Goal: Information Seeking & Learning: Learn about a topic

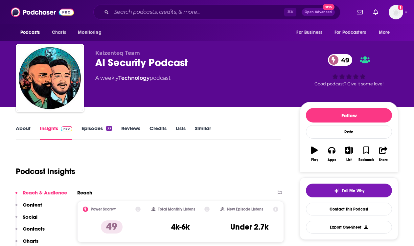
click at [97, 127] on link "Episodes 33" at bounding box center [96, 132] width 31 height 15
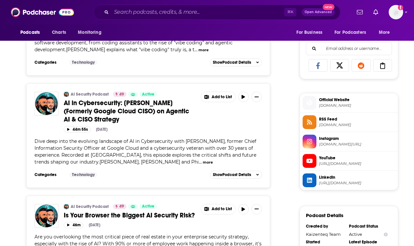
scroll to position [414, 0]
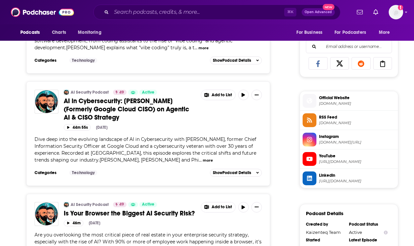
click at [356, 101] on span "Official Website" at bounding box center [357, 98] width 76 height 6
click at [336, 181] on span "https://www.linkedin.com/company/cloud-security-podcast/" at bounding box center [357, 181] width 76 height 5
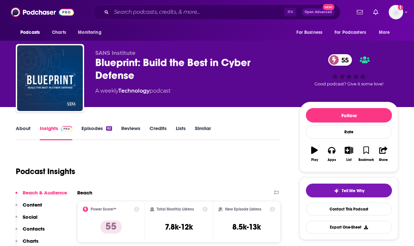
click at [87, 129] on link "Episodes 62" at bounding box center [96, 132] width 31 height 15
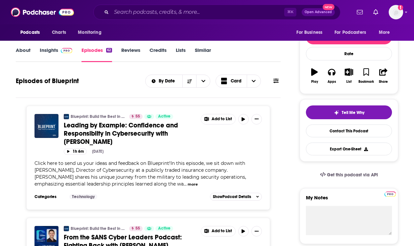
scroll to position [76, 0]
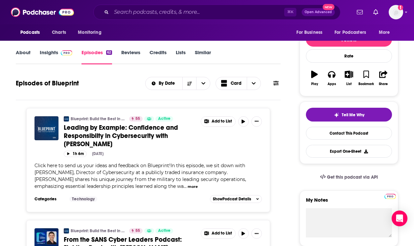
click at [187, 185] on button "more" at bounding box center [192, 187] width 10 height 6
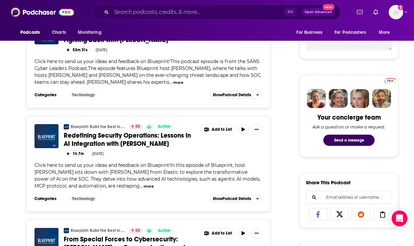
scroll to position [265, 0]
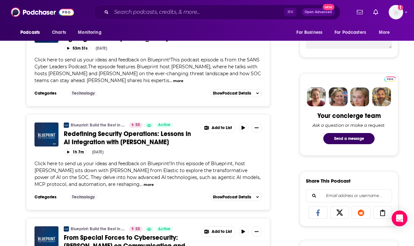
click at [143, 184] on button "more" at bounding box center [148, 185] width 10 height 6
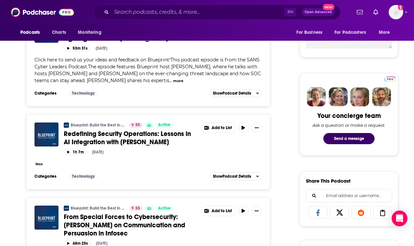
click at [96, 136] on span "Redefining Security Operations: Lessons in AI Integration with [PERSON_NAME]" at bounding box center [127, 138] width 127 height 16
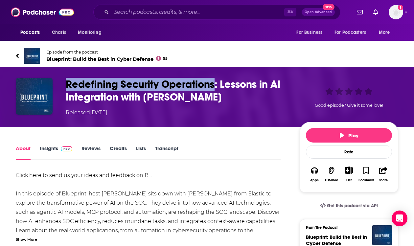
drag, startPoint x: 68, startPoint y: 82, endPoint x: 213, endPoint y: 88, distance: 145.6
click at [213, 88] on div "Redefining Security Operations: Lessons in AI Integration with [PERSON_NAME] Re…" at bounding box center [207, 97] width 382 height 39
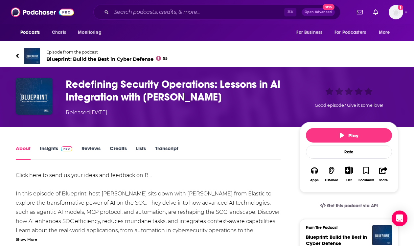
click at [13, 56] on div "Episode from the podcast Blueprint: Build the Best in Cyber Defense 55 Next Epi…" at bounding box center [207, 56] width 392 height 26
click at [15, 56] on div "Episode from the podcast Blueprint: Build the Best in Cyber Defense 55 Next Epi…" at bounding box center [207, 56] width 392 height 26
click at [18, 56] on icon at bounding box center [17, 56] width 3 height 7
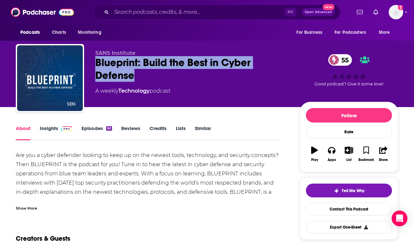
drag, startPoint x: 94, startPoint y: 61, endPoint x: 155, endPoint y: 78, distance: 64.0
click at [155, 78] on div "SANS Institute Blueprint: Build the Best in Cyber Defense 55 A weekly Technolog…" at bounding box center [207, 79] width 382 height 71
copy h1 "Blueprint: Build the Best in Cyber Defense"
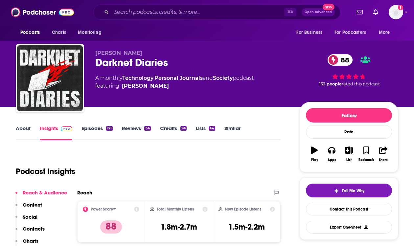
click at [98, 125] on link "Episodes 171" at bounding box center [96, 132] width 31 height 15
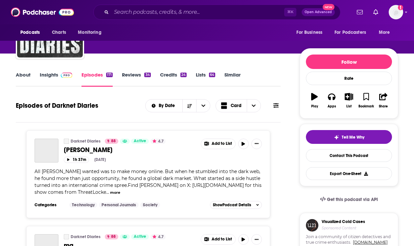
scroll to position [85, 0]
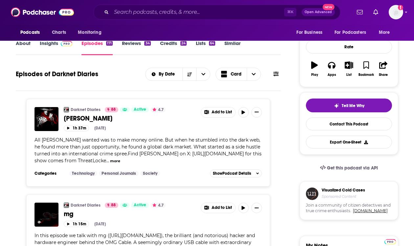
click at [120, 161] on button "more" at bounding box center [115, 161] width 10 height 6
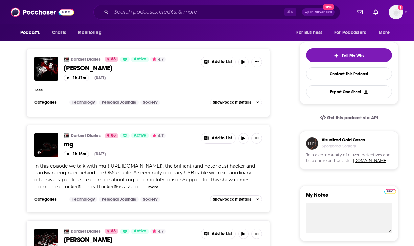
scroll to position [139, 0]
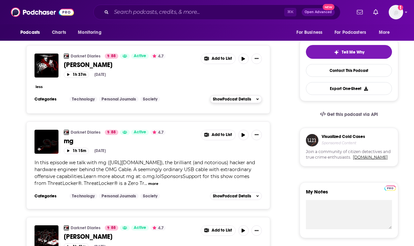
click at [234, 98] on span "Show Podcast Details" at bounding box center [232, 99] width 38 height 5
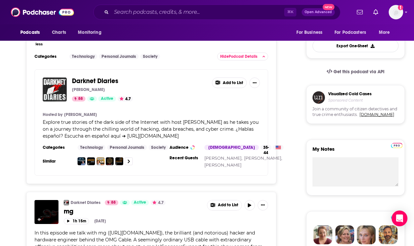
scroll to position [182, 0]
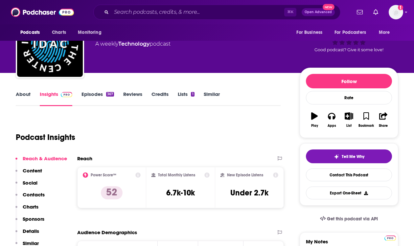
scroll to position [22, 0]
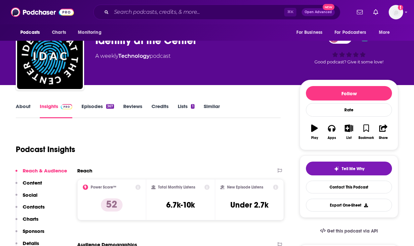
click at [98, 108] on link "Episodes 367" at bounding box center [97, 110] width 33 height 15
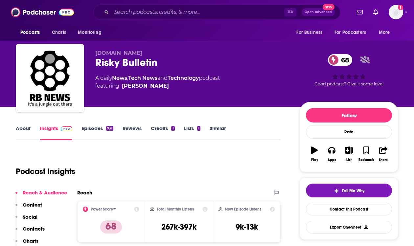
click at [93, 128] on link "Episodes 931" at bounding box center [97, 132] width 32 height 15
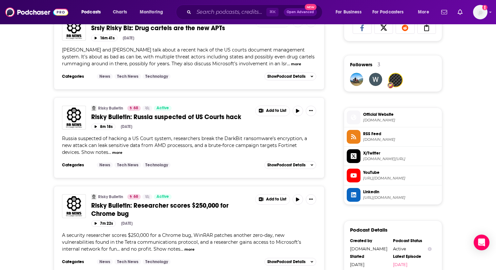
scroll to position [455, 0]
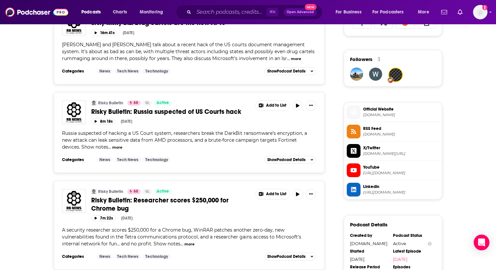
click at [372, 116] on span "risky.biz" at bounding box center [401, 115] width 76 height 5
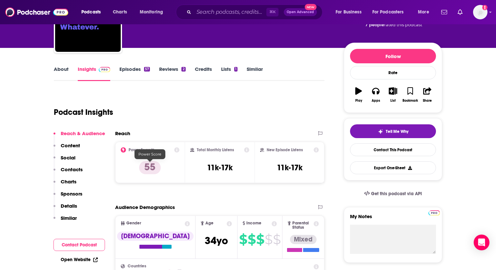
scroll to position [55, 0]
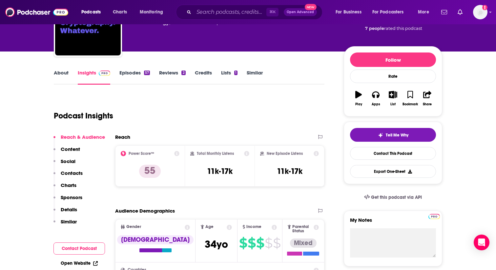
click at [142, 71] on link "Episodes 57" at bounding box center [135, 77] width 31 height 15
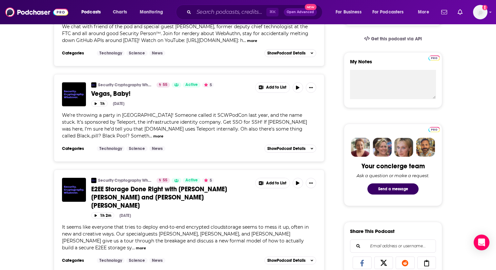
scroll to position [215, 0]
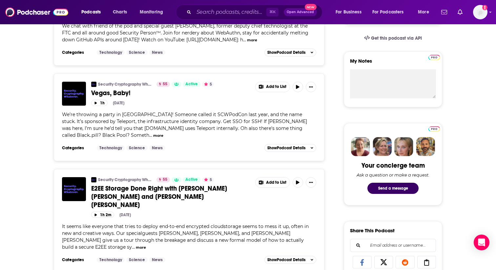
click at [164, 136] on button "more" at bounding box center [158, 136] width 10 height 6
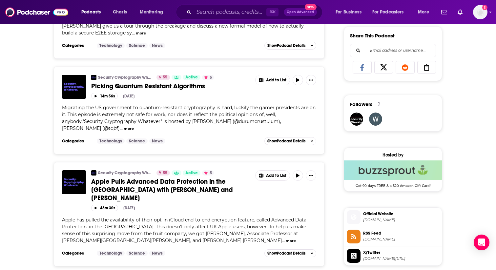
scroll to position [410, 0]
click at [297, 218] on span "securitycryptographywhatever.com" at bounding box center [401, 219] width 76 height 5
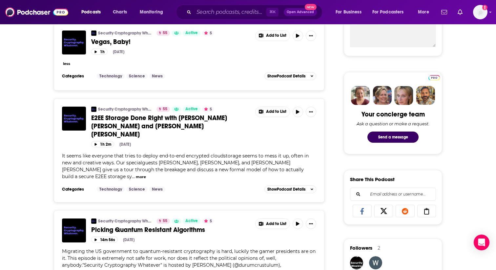
scroll to position [273, 0]
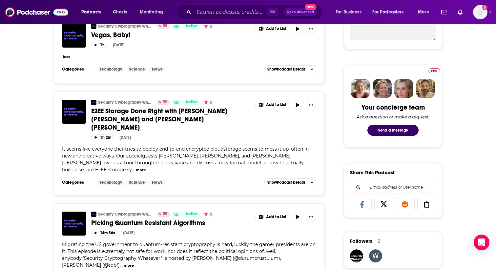
click at [117, 125] on span "E2EE Storage Done Right with Matilda Backendal Jonas Hofmann and Kien Tuong Tro…" at bounding box center [159, 119] width 136 height 25
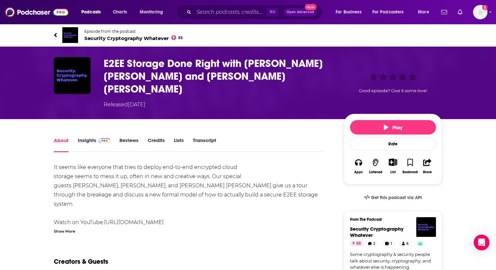
click at [139, 219] on link "https://youtu.be/sizLiK_byCw" at bounding box center [134, 222] width 60 height 6
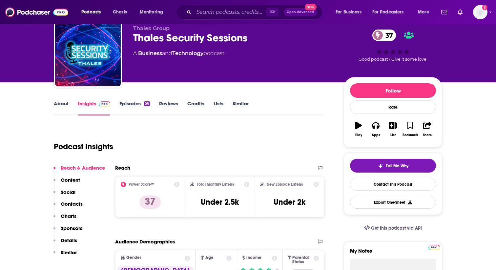
scroll to position [19, 0]
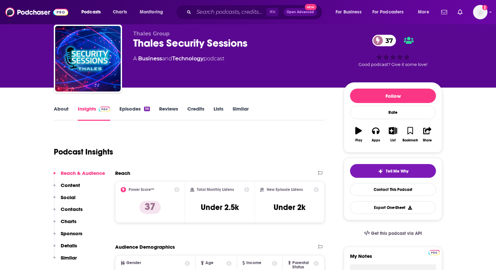
click at [129, 110] on link "Episodes 56" at bounding box center [135, 113] width 31 height 15
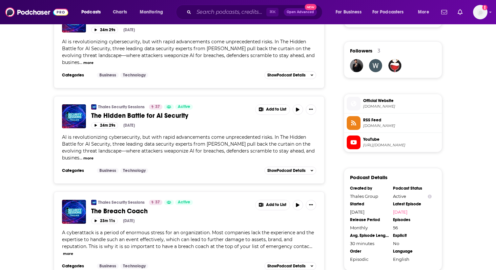
scroll to position [475, 0]
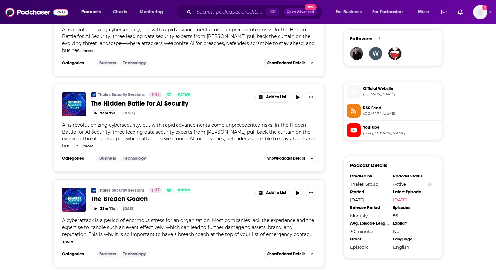
click at [377, 96] on span "cpl.thalesgroup.com" at bounding box center [401, 94] width 76 height 5
